Goal: Find specific page/section: Find specific page/section

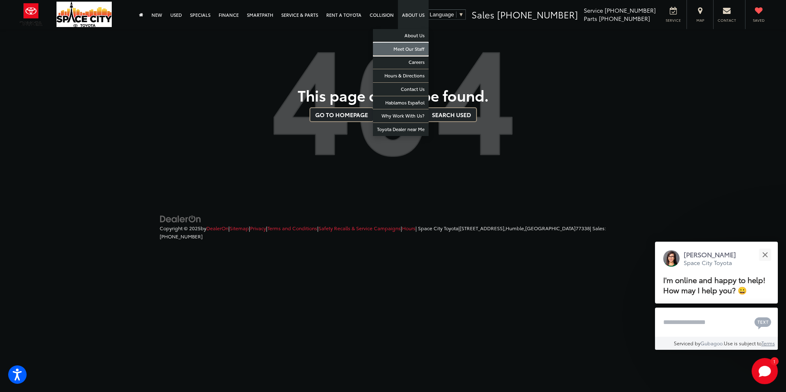
click at [414, 48] on link "Meet Our Staff" at bounding box center [401, 50] width 56 height 14
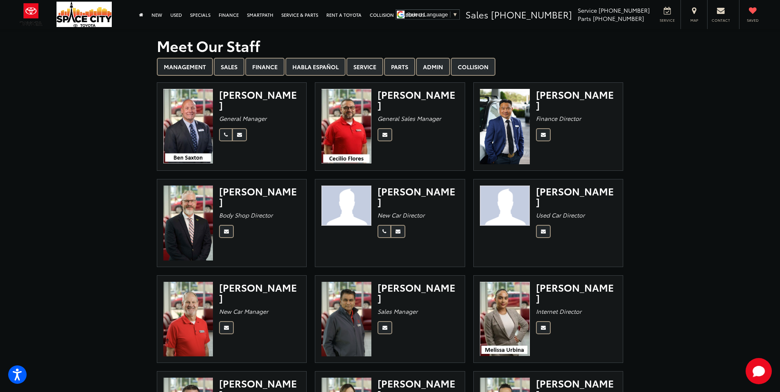
click at [353, 120] on img at bounding box center [347, 126] width 50 height 75
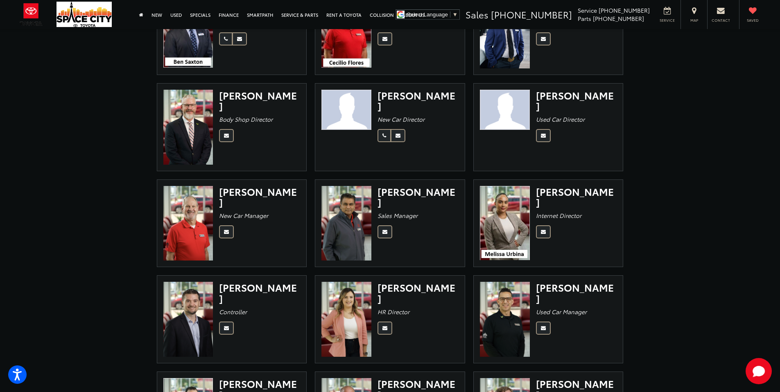
scroll to position [82, 0]
